Goal: Task Accomplishment & Management: Use online tool/utility

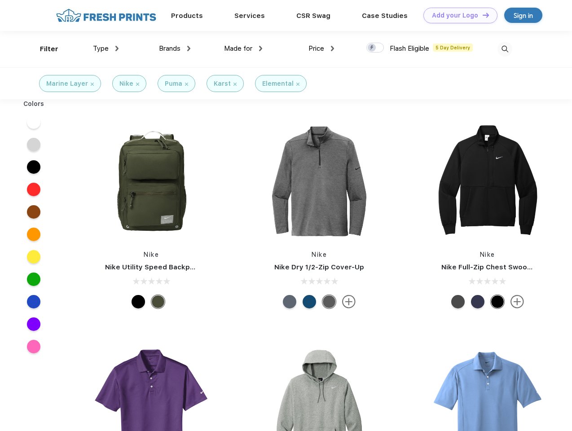
click at [457, 15] on link "Add your Logo Design Tool" at bounding box center [460, 16] width 74 height 16
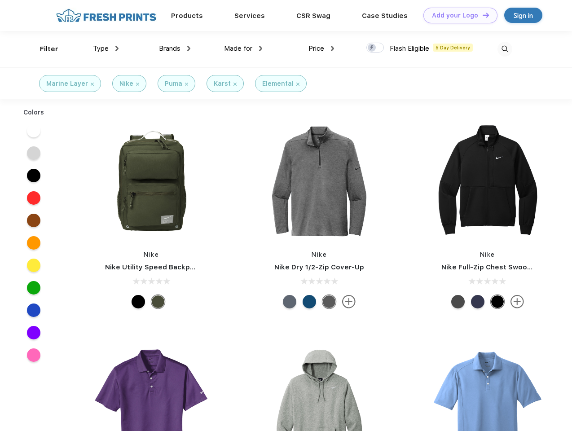
click at [0, 0] on div "Design Tool" at bounding box center [0, 0] width 0 height 0
click at [482, 15] on link "Add your Logo Design Tool" at bounding box center [460, 16] width 74 height 16
click at [43, 49] on div "Filter" at bounding box center [49, 49] width 18 height 10
click at [106, 48] on span "Type" at bounding box center [101, 48] width 16 height 8
click at [175, 48] on span "Brands" at bounding box center [170, 48] width 22 height 8
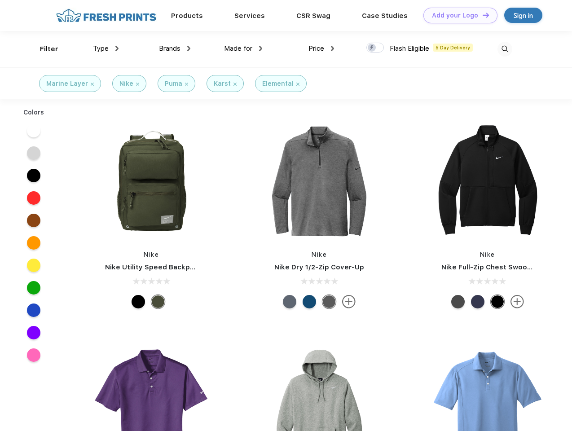
click at [243, 48] on span "Made for" at bounding box center [238, 48] width 28 height 8
click at [321, 48] on span "Price" at bounding box center [316, 48] width 16 height 8
click at [375, 48] on div at bounding box center [375, 48] width 18 height 10
click at [372, 48] on input "checkbox" at bounding box center [369, 45] width 6 height 6
click at [505, 49] on img at bounding box center [504, 49] width 15 height 15
